Goal: Task Accomplishment & Management: Complete application form

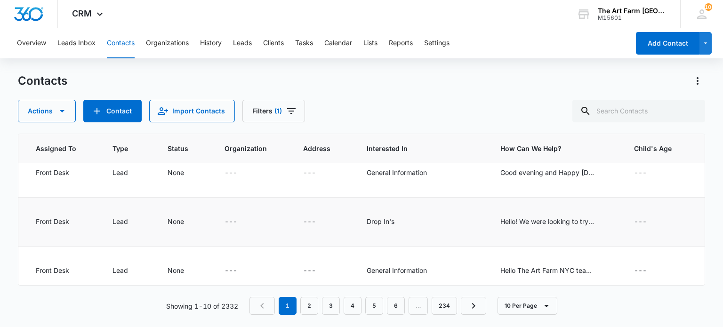
scroll to position [15, 648]
click at [541, 221] on div "Hello! We were looking to try a drop in class [DATE] for our 18mo old. We're un…" at bounding box center [544, 222] width 94 height 10
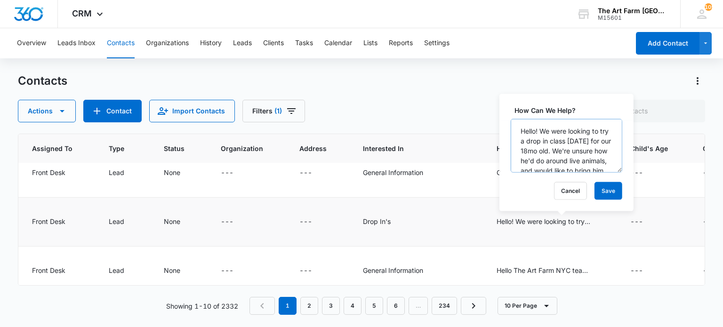
scroll to position [0, 0]
click at [454, 217] on div "Drop In's" at bounding box center [418, 222] width 111 height 11
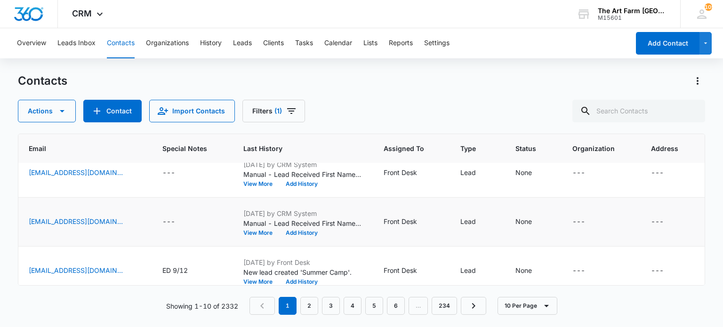
scroll to position [15, 276]
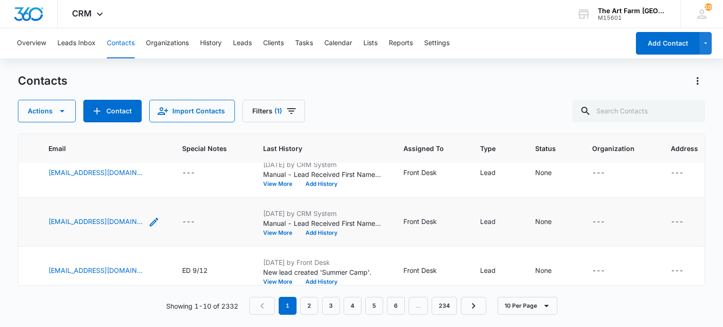
click at [160, 220] on icon "Email - chelseajoancampbell@gmail.com - Select to Edit Field" at bounding box center [153, 222] width 11 height 11
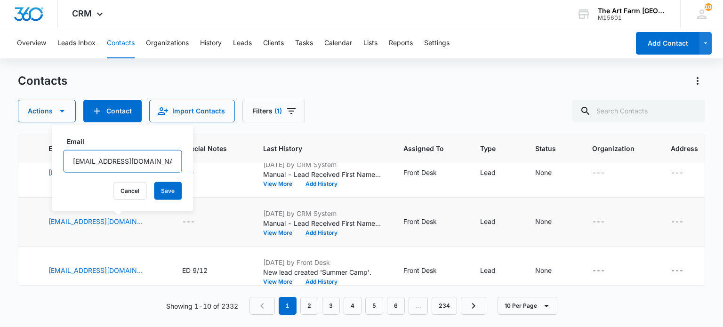
click at [116, 163] on input "[EMAIL_ADDRESS][DOMAIN_NAME]" at bounding box center [122, 161] width 119 height 23
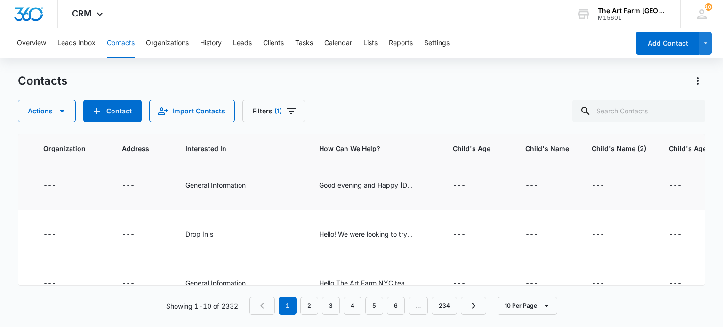
scroll to position [2, 671]
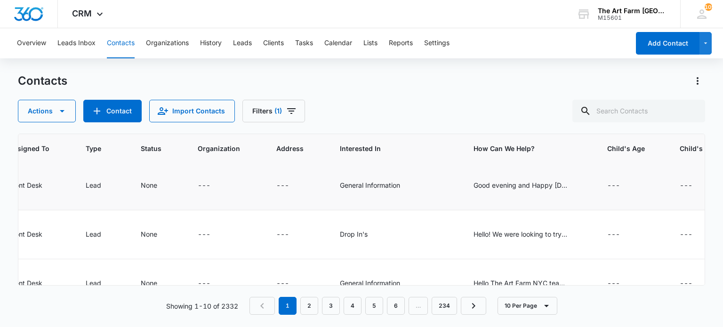
drag, startPoint x: 513, startPoint y: 185, endPoint x: 500, endPoint y: 179, distance: 15.0
drag, startPoint x: 500, startPoint y: 179, endPoint x: 489, endPoint y: 186, distance: 12.3
click at [489, 186] on div "Good evening and Happy [DATE]! I am reaching out in regards to a potential dona…" at bounding box center [521, 185] width 94 height 10
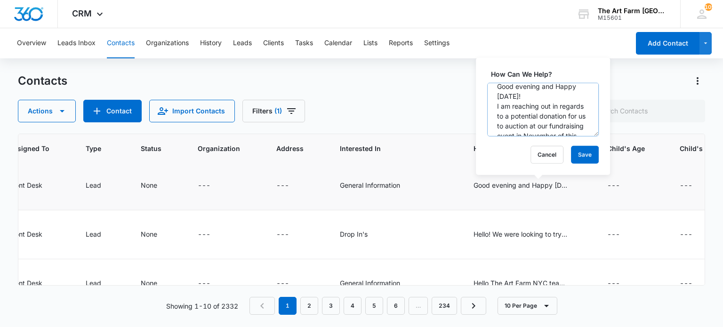
scroll to position [0, 0]
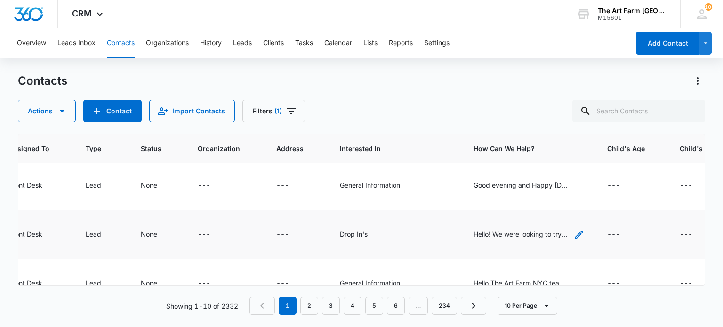
click at [506, 230] on div "Hello! We were looking to try a drop in class [DATE] for our 18mo old. We're un…" at bounding box center [521, 234] width 94 height 10
click at [473, 231] on td "Hello! We were looking to try a drop in class [DATE] for our 18mo old. We're un…" at bounding box center [530, 235] width 134 height 49
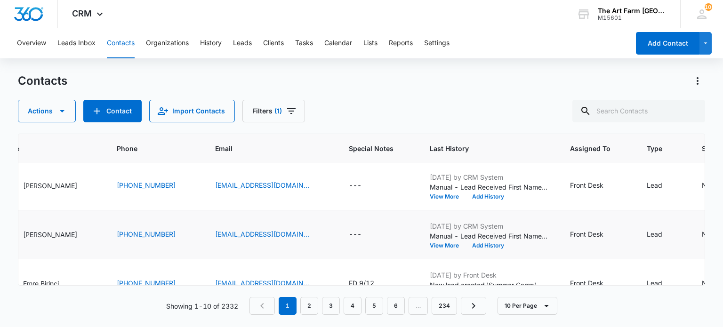
scroll to position [2, 0]
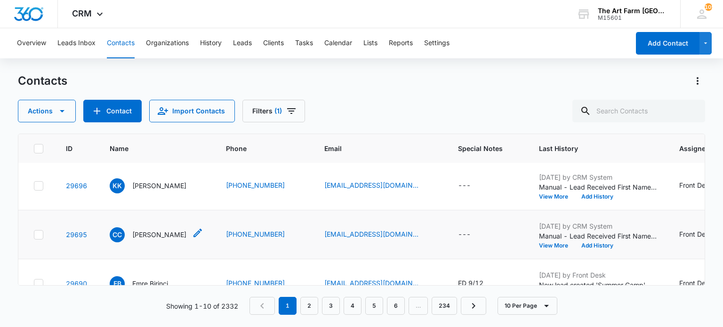
click at [159, 230] on p "[PERSON_NAME]" at bounding box center [159, 235] width 54 height 10
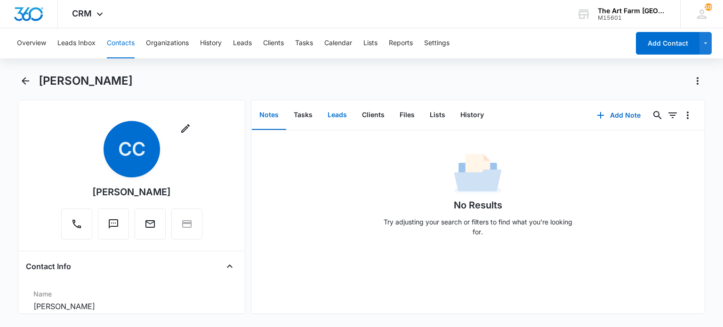
click at [339, 114] on button "Leads" at bounding box center [337, 115] width 34 height 29
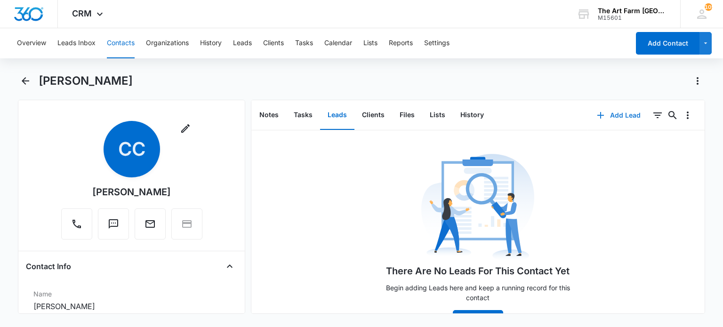
click at [595, 118] on icon "button" at bounding box center [600, 115] width 11 height 11
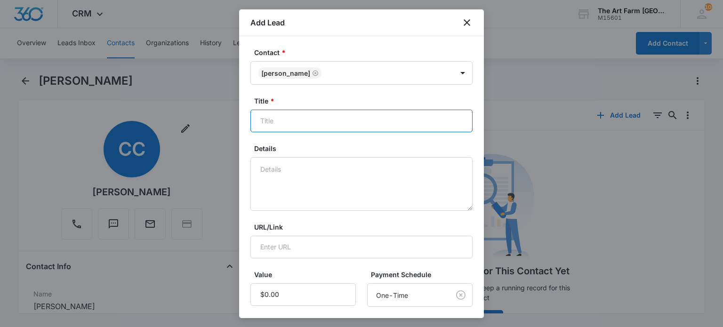
click at [291, 121] on input "Title *" at bounding box center [362, 121] width 222 height 23
type input "Animal Encounters"
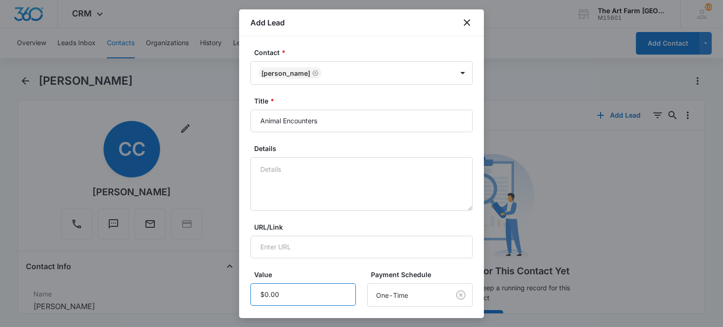
click at [286, 298] on input "Value" at bounding box center [304, 295] width 106 height 23
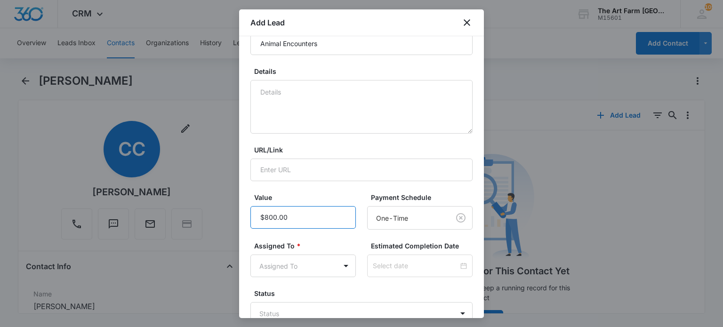
scroll to position [85, 0]
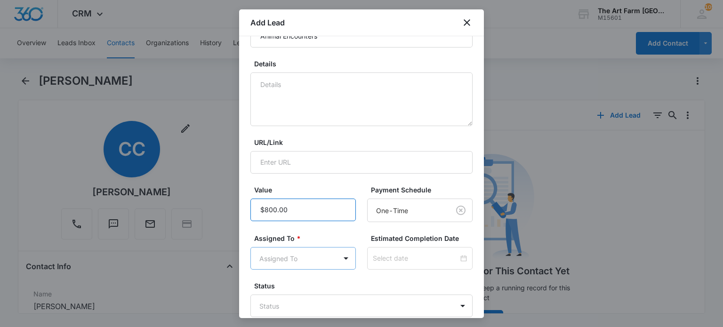
type input "$800.00"
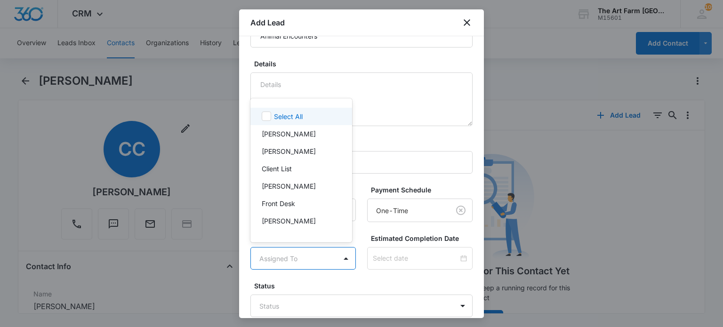
click at [289, 261] on body "CRM Apps Reputation Websites Forms CRM Email Social Content Ads Intelligence Fi…" at bounding box center [361, 163] width 723 height 327
click at [284, 199] on p "Front Desk" at bounding box center [278, 203] width 33 height 10
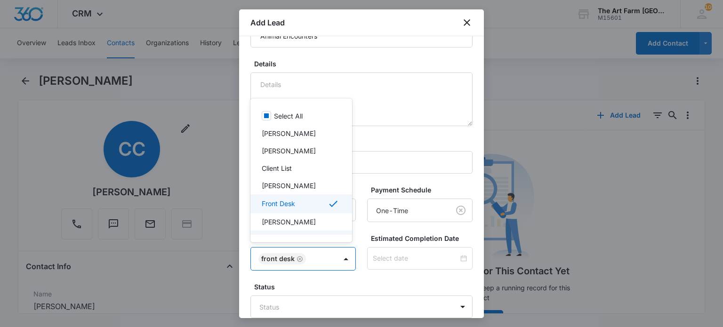
click at [377, 276] on div at bounding box center [361, 163] width 723 height 327
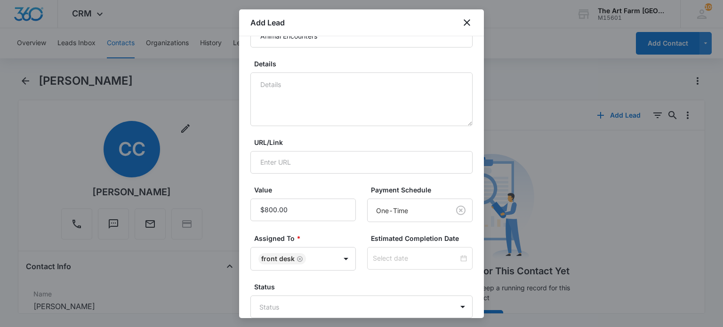
scroll to position [138, 0]
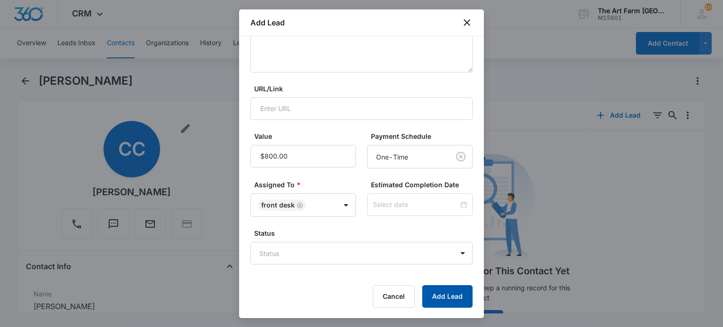
click at [432, 293] on button "Add Lead" at bounding box center [447, 296] width 50 height 23
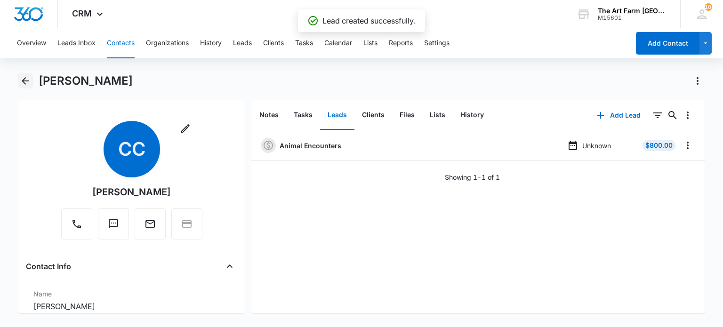
click at [24, 75] on icon "Back" at bounding box center [25, 80] width 11 height 11
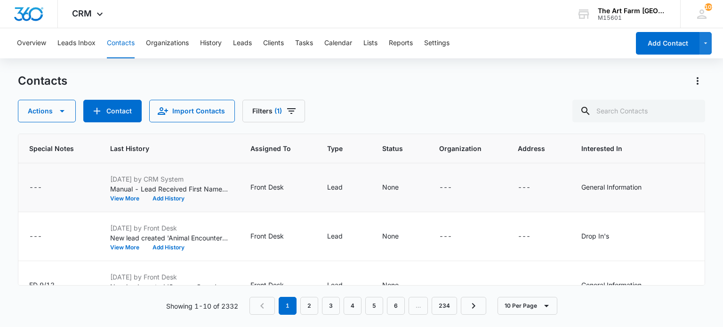
scroll to position [0, 592]
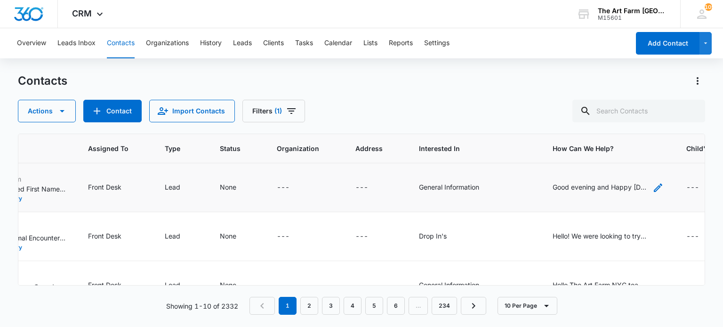
click at [572, 184] on div "Good evening and Happy [DATE]! I am reaching out in regards to a potential dona…" at bounding box center [600, 187] width 94 height 10
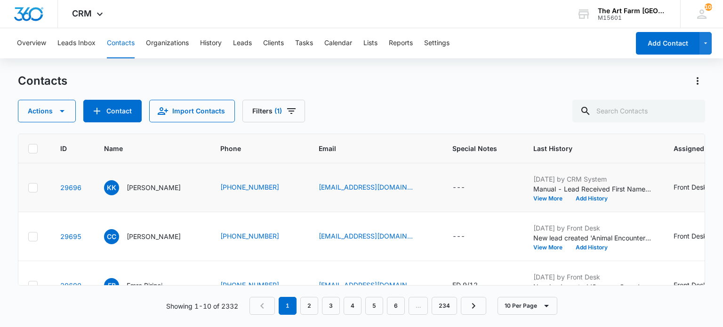
scroll to position [0, 0]
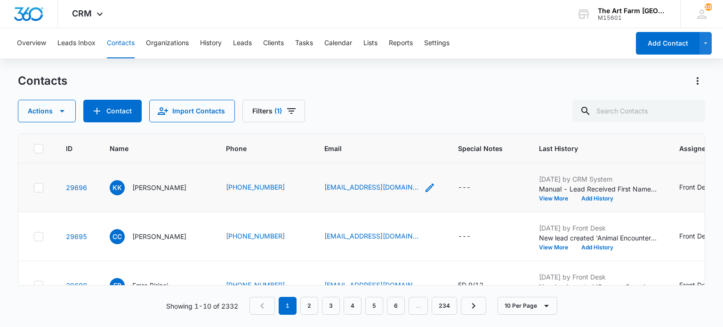
click at [436, 185] on icon "Email - auctions@Impactnetwork.org - Select to Edit Field" at bounding box center [429, 187] width 11 height 11
click at [362, 122] on input "[EMAIL_ADDRESS][DOMAIN_NAME]" at bounding box center [397, 127] width 119 height 23
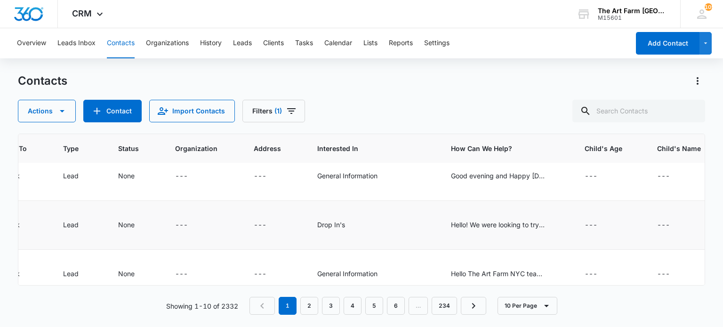
scroll to position [0, 693]
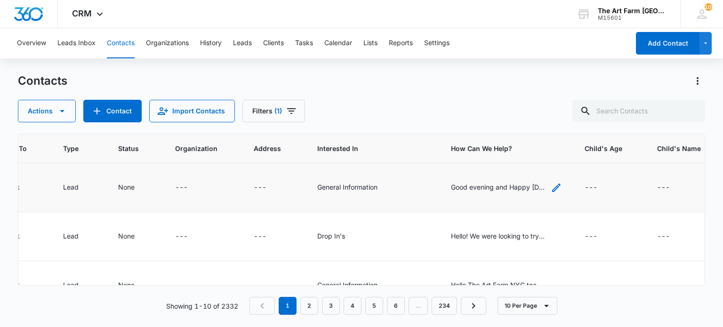
click at [487, 186] on div "Good evening and Happy [DATE]! I am reaching out in regards to a potential dona…" at bounding box center [498, 187] width 94 height 10
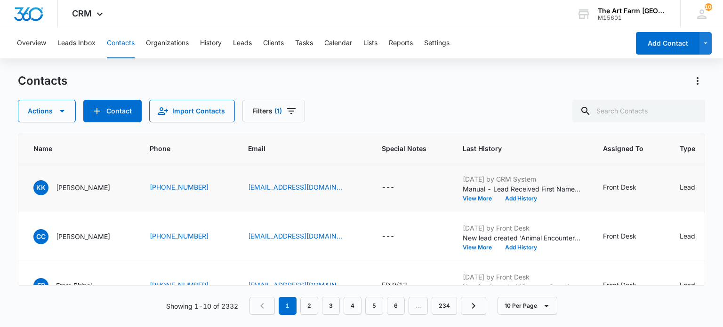
scroll to position [0, 0]
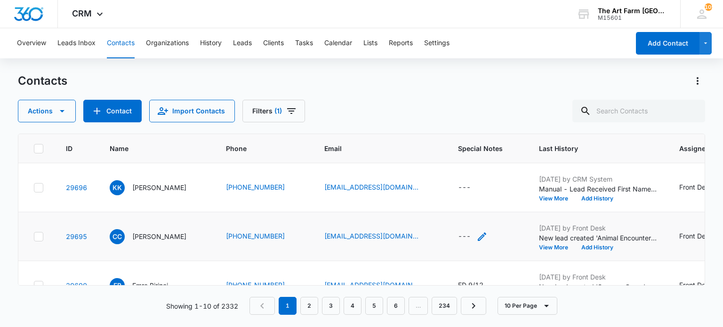
click at [471, 232] on div "---" at bounding box center [464, 236] width 13 height 11
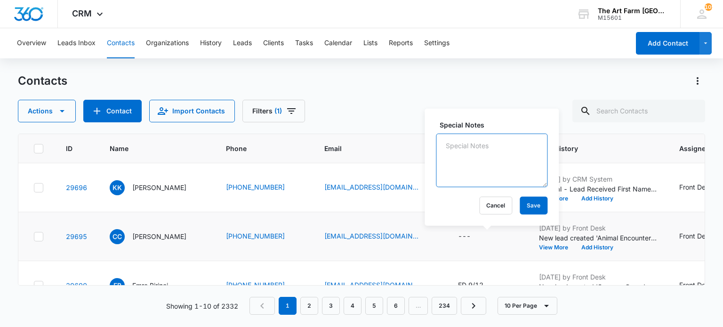
click at [461, 164] on textarea "Special Notes" at bounding box center [492, 161] width 112 height 54
type textarea "ED 9/12"
click at [520, 209] on button "Save" at bounding box center [534, 206] width 28 height 18
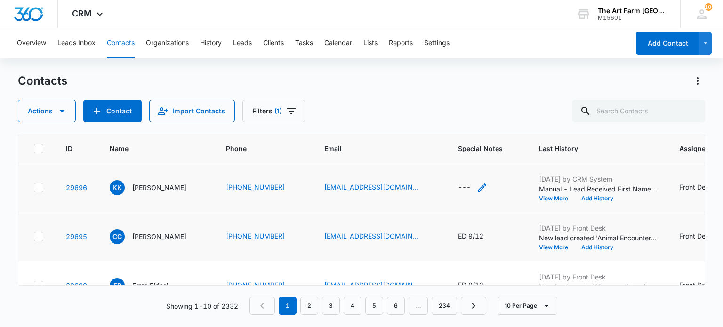
click at [471, 186] on div "---" at bounding box center [464, 187] width 13 height 11
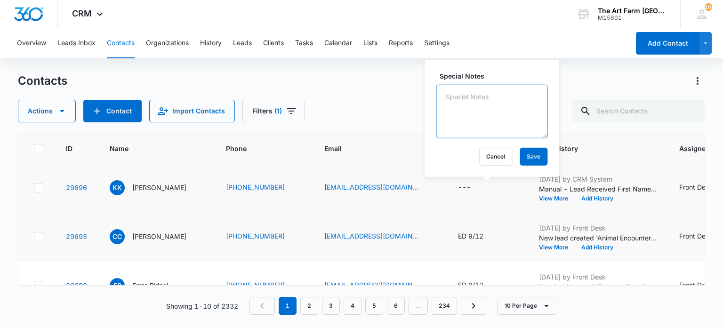
click at [472, 122] on textarea "Special Notes" at bounding box center [492, 112] width 112 height 54
type textarea "ED 9/12"
click at [521, 152] on button "Save" at bounding box center [534, 157] width 28 height 18
